Goal: Transaction & Acquisition: Purchase product/service

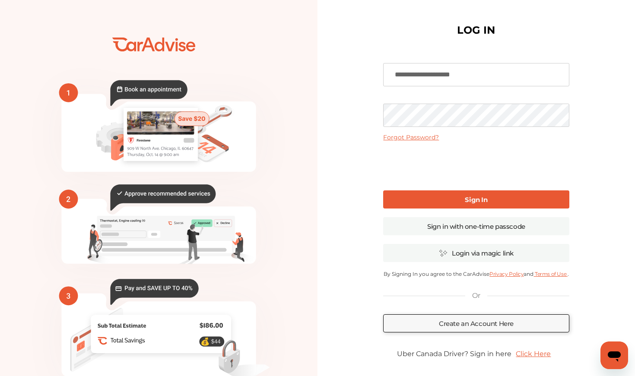
type input "**********"
click at [444, 196] on link "Sign In" at bounding box center [476, 200] width 186 height 18
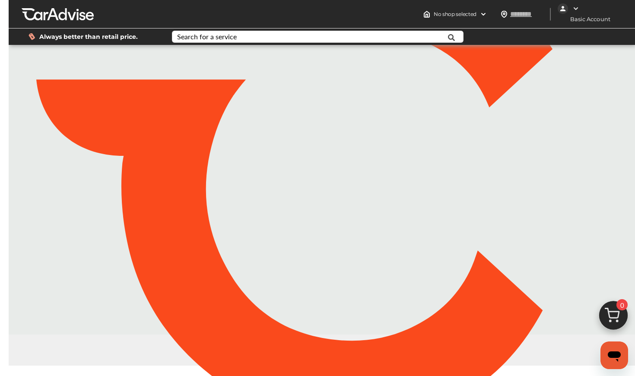
type input "*****"
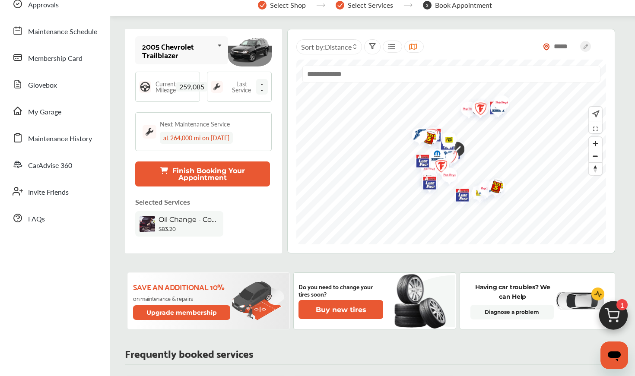
scroll to position [66, 0]
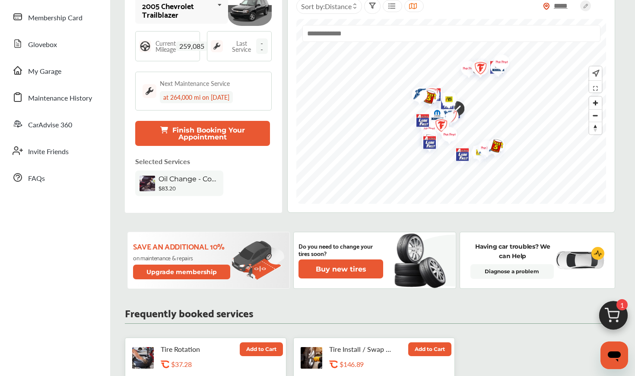
click at [169, 181] on span "Oil Change - Conventional" at bounding box center [189, 179] width 60 height 8
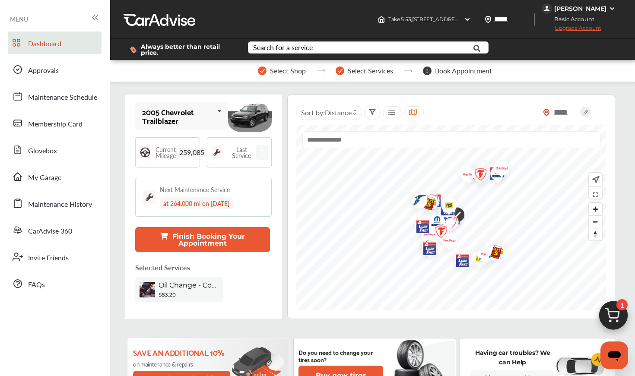
scroll to position [0, 0]
click at [616, 311] on img at bounding box center [613, 317] width 41 height 41
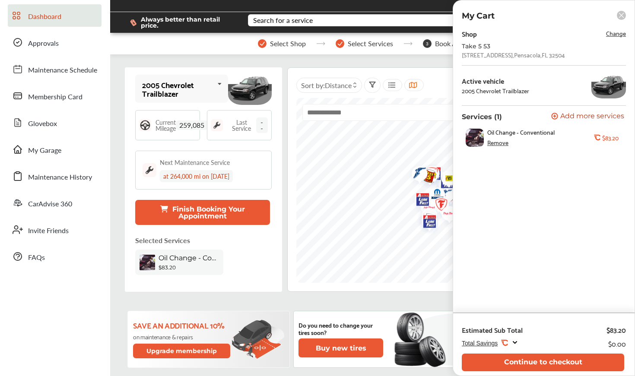
scroll to position [36, 0]
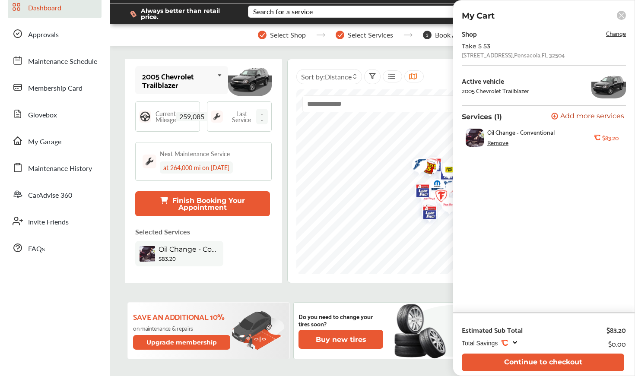
click at [213, 80] on icon at bounding box center [219, 75] width 15 height 19
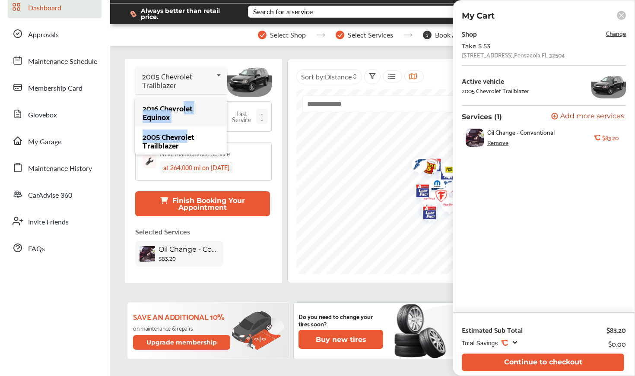
drag, startPoint x: 187, startPoint y: 136, endPoint x: 184, endPoint y: 108, distance: 28.2
click at [184, 108] on div "2016 Chevrolet Equinox" at bounding box center [181, 112] width 76 height 17
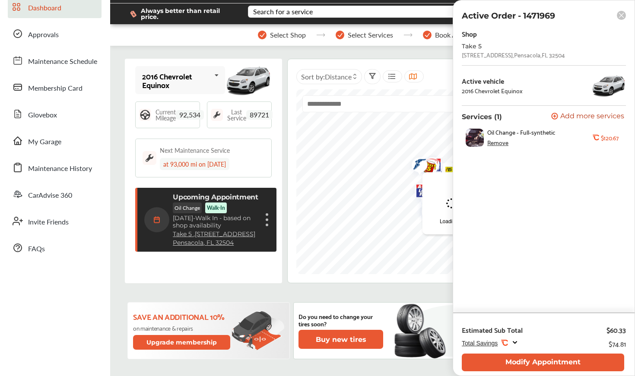
click at [621, 18] on rect at bounding box center [621, 15] width 9 height 9
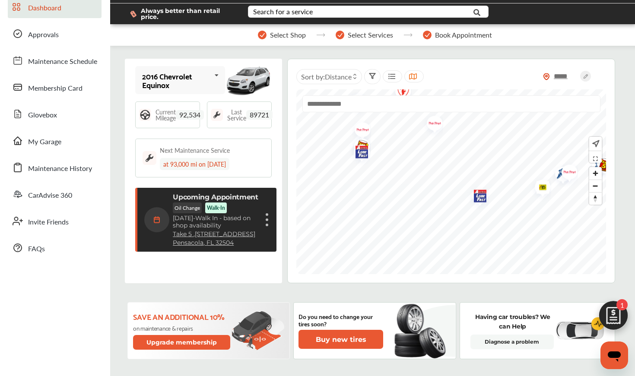
click at [255, 211] on div "Upcoming Appointment Oil Change Walk-In [DATE] - Walk In - based on shop availa…" at bounding box center [216, 220] width 86 height 54
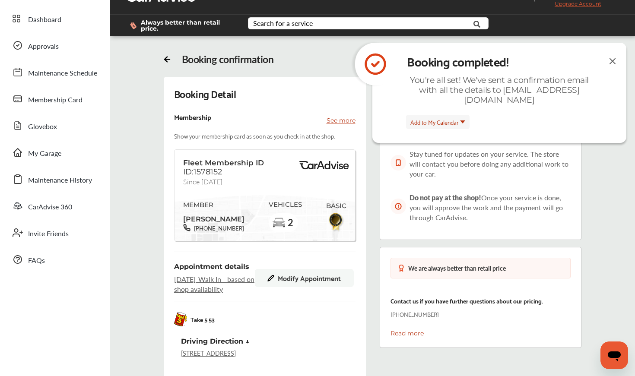
scroll to position [26, 0]
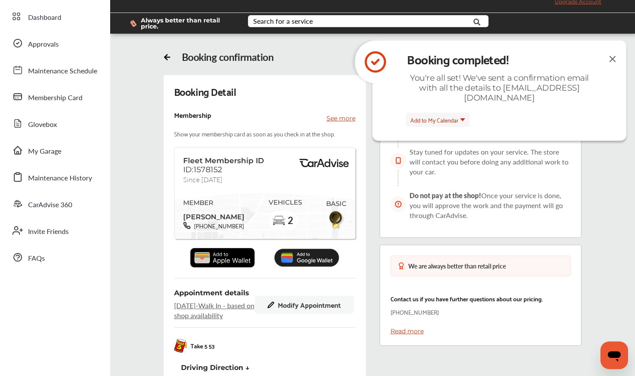
click at [615, 58] on img at bounding box center [613, 59] width 10 height 11
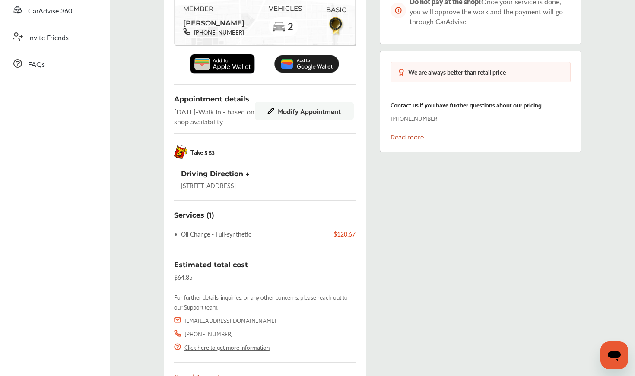
scroll to position [221, 0]
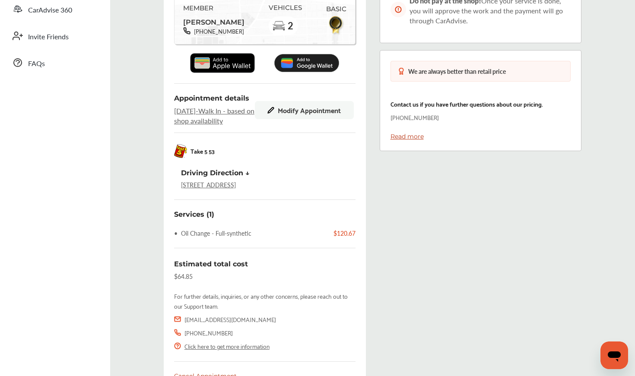
click at [419, 137] on link "Read more" at bounding box center [407, 137] width 33 height 8
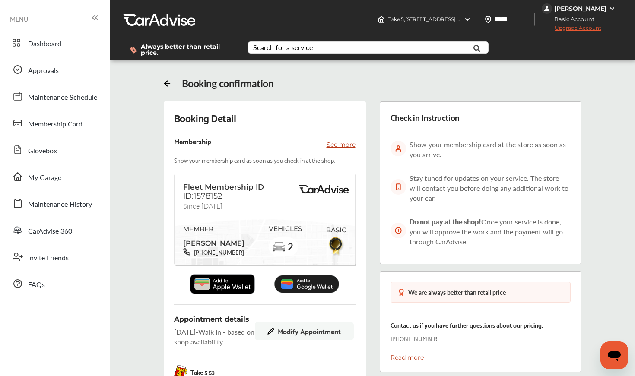
scroll to position [0, 0]
